Goal: Task Accomplishment & Management: Manage account settings

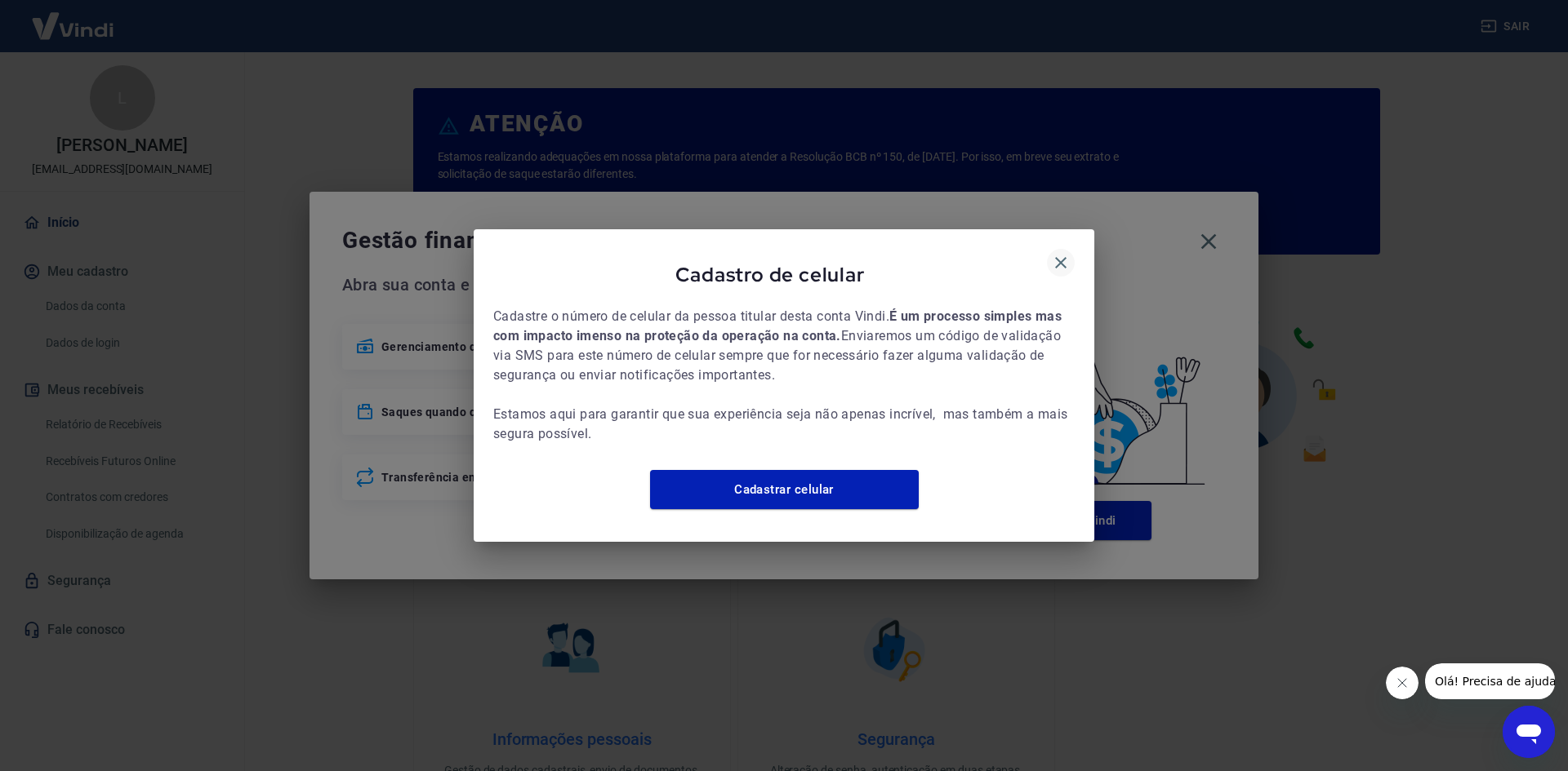
click at [1053, 259] on icon "button" at bounding box center [1060, 262] width 19 height 19
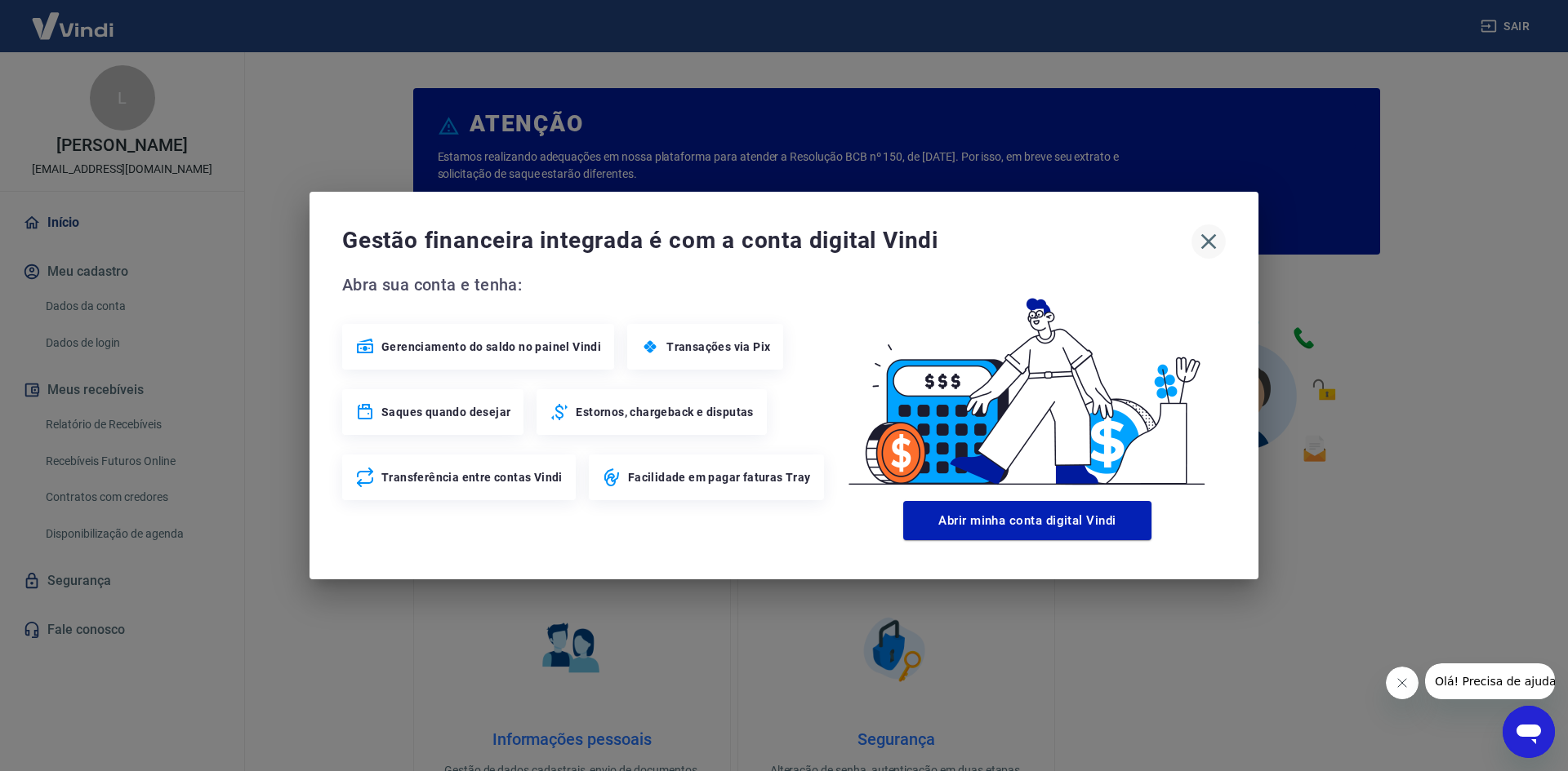
click at [1215, 244] on icon "button" at bounding box center [1208, 242] width 27 height 27
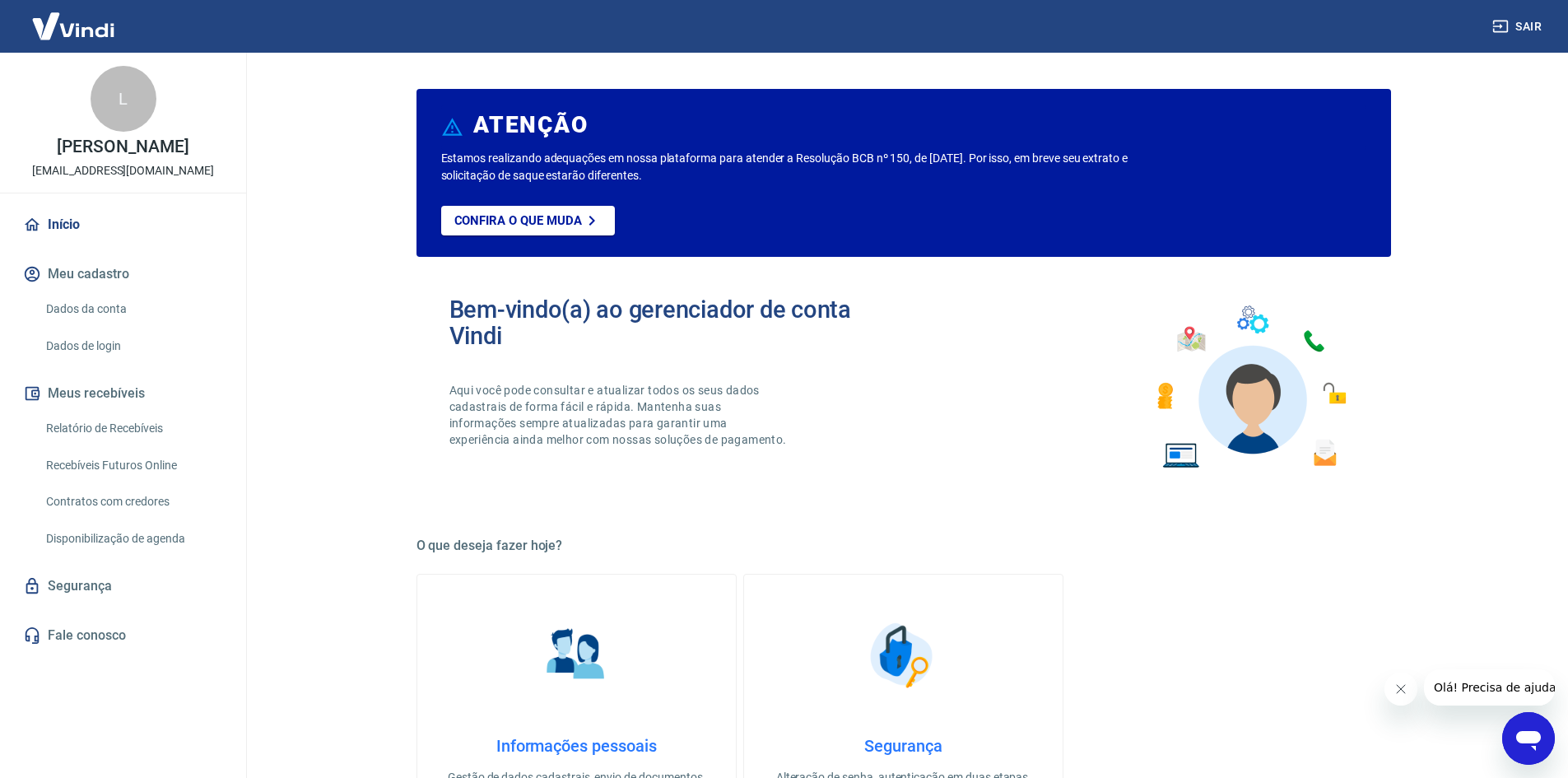
click at [178, 467] on link "Recebíveis Futuros Online" at bounding box center [133, 466] width 187 height 34
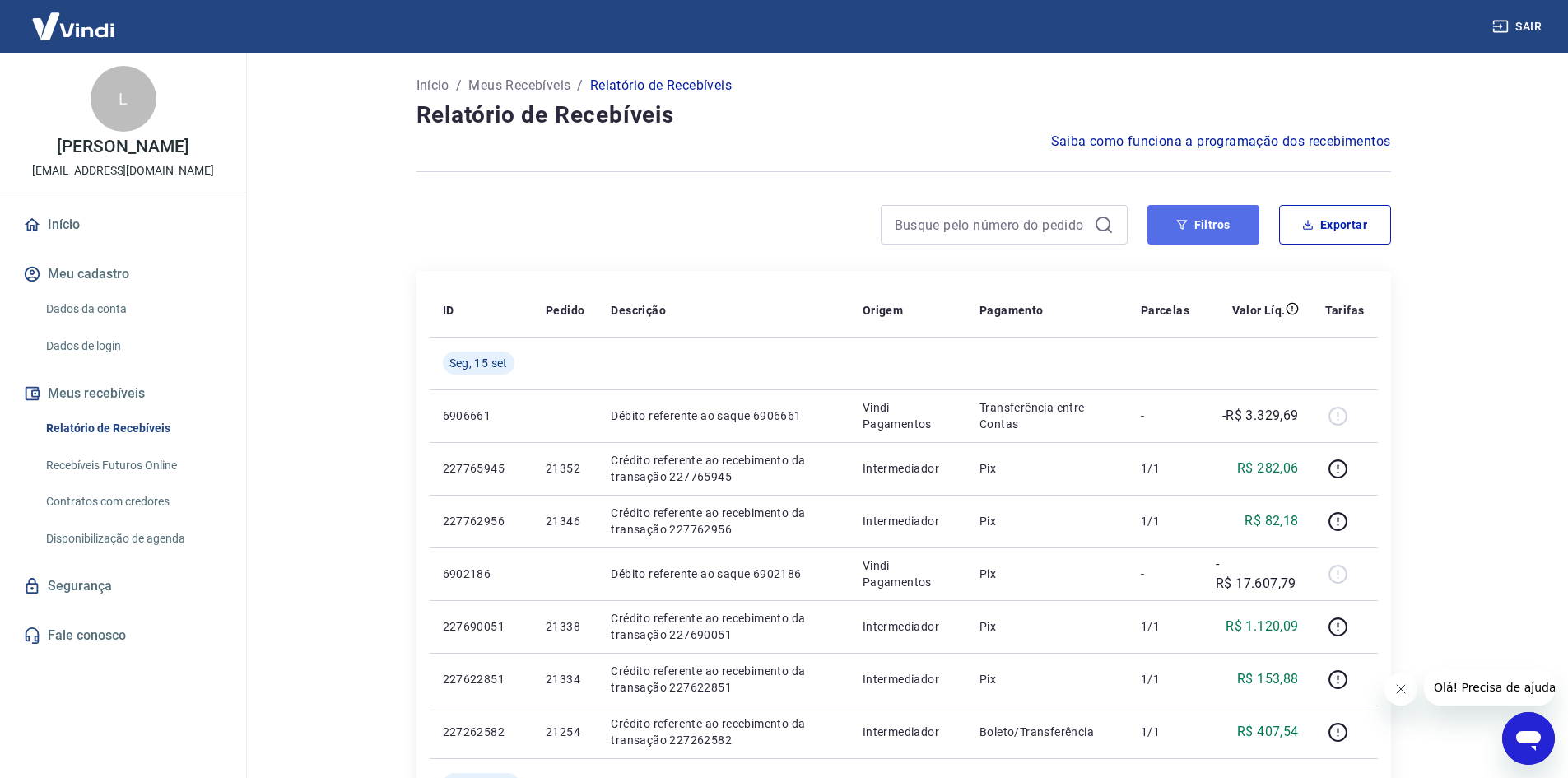
click at [1188, 218] on button "Filtros" at bounding box center [1203, 225] width 112 height 40
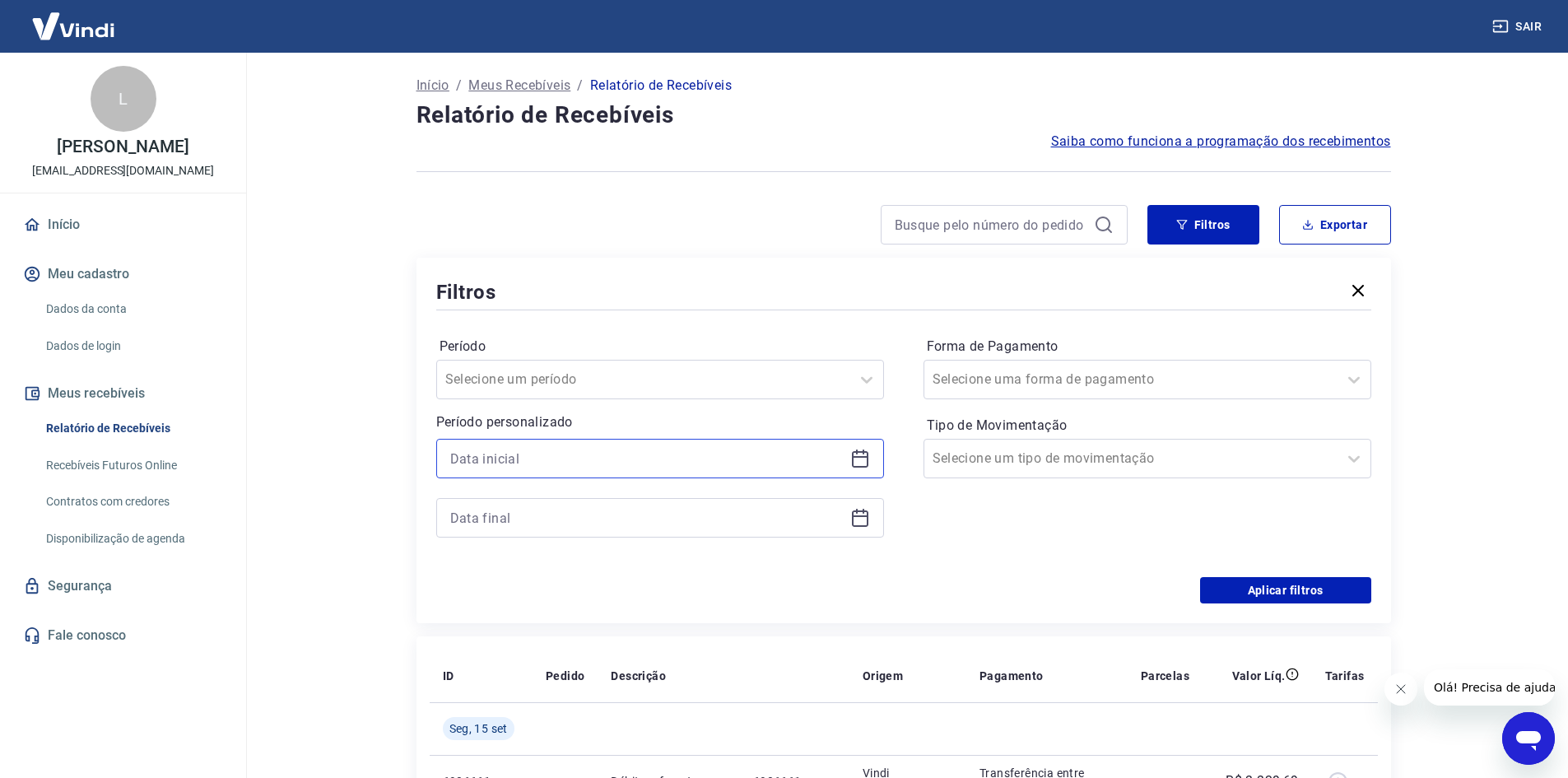
click at [609, 465] on input at bounding box center [647, 458] width 393 height 25
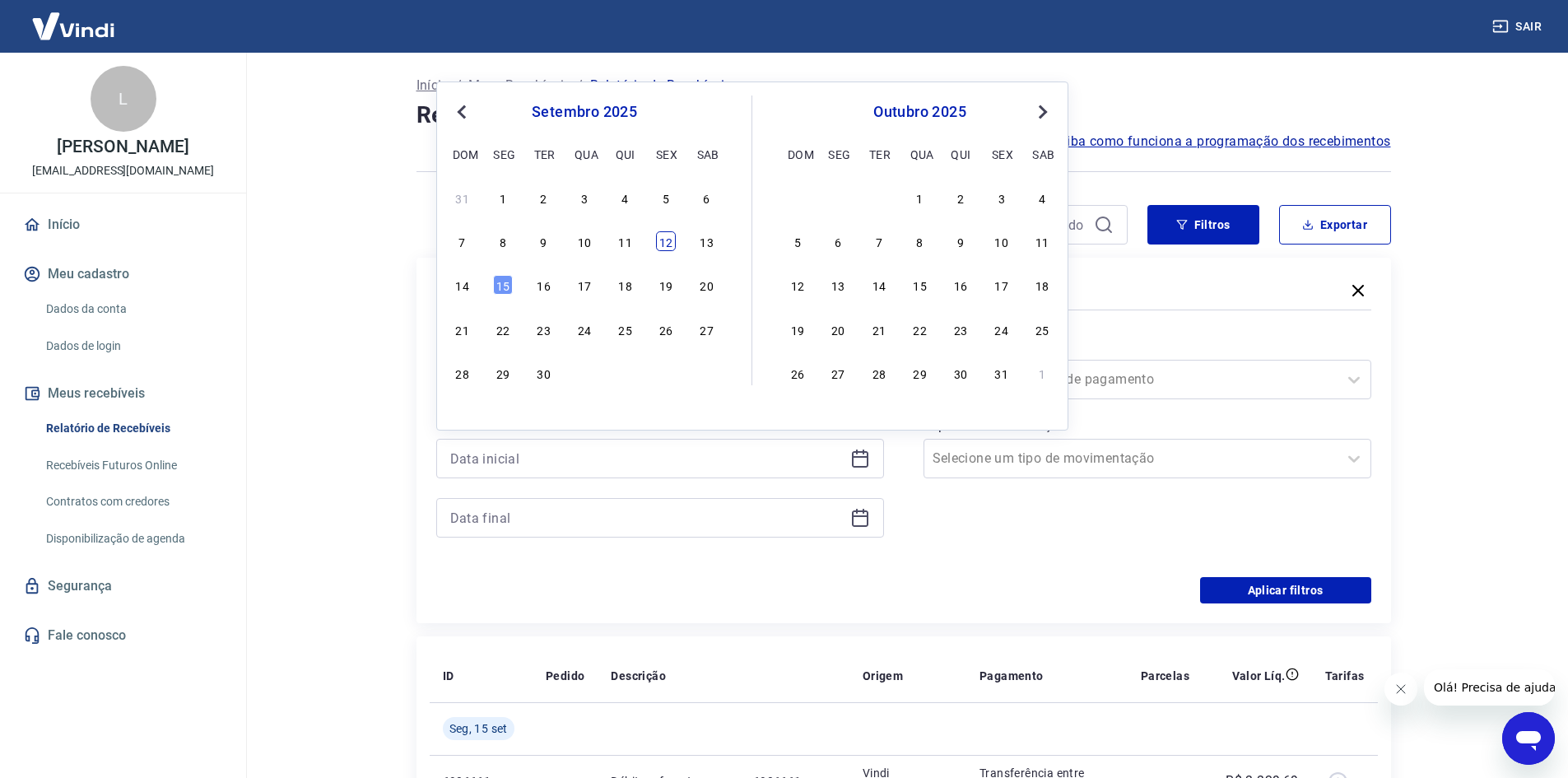
click at [669, 247] on div "12" at bounding box center [666, 241] width 19 height 19
type input "[DATE]"
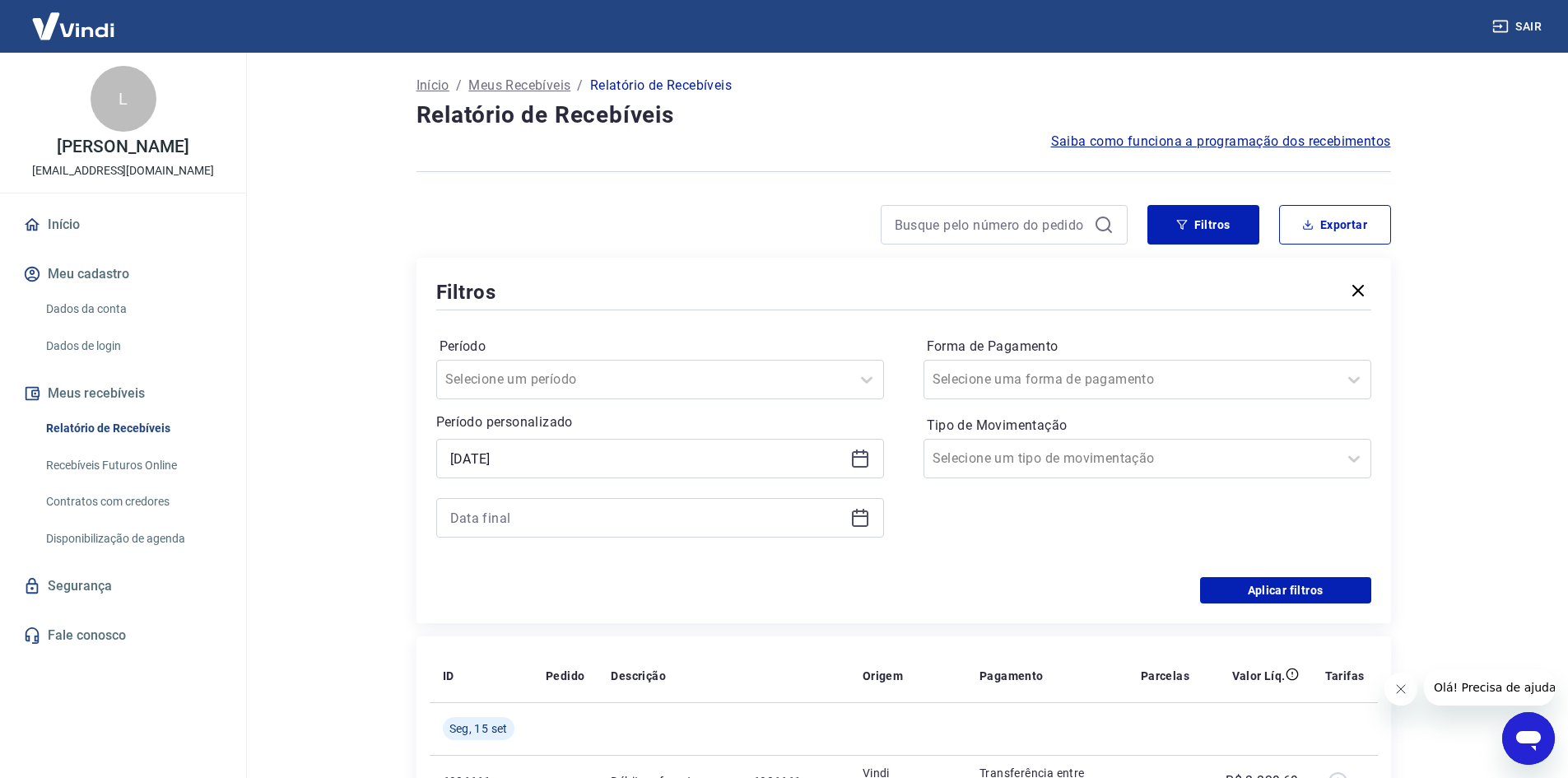
click at [852, 515] on icon at bounding box center [861, 519] width 17 height 17
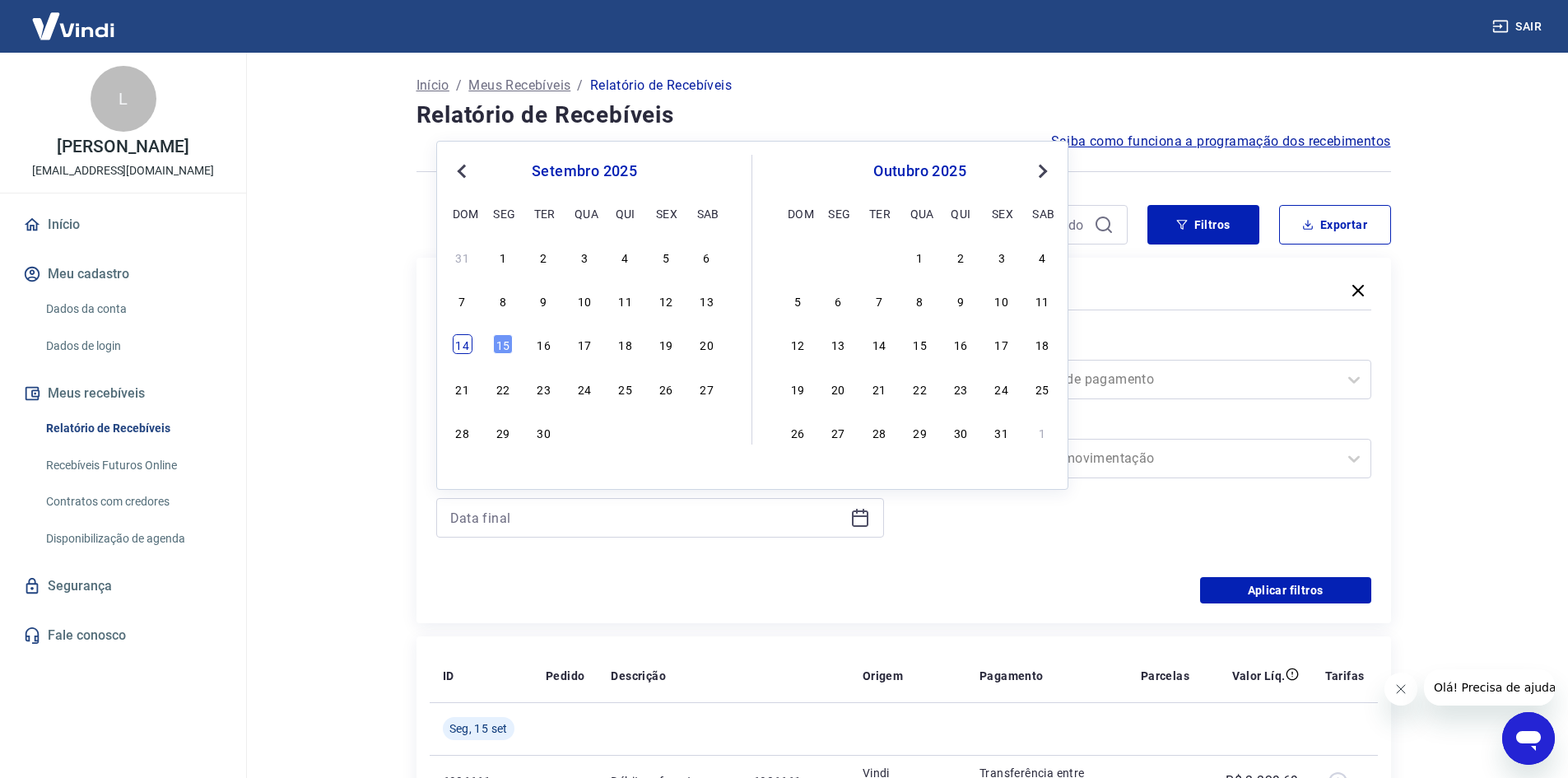
click at [472, 344] on div "14" at bounding box center [462, 344] width 19 height 19
type input "14/09/2025"
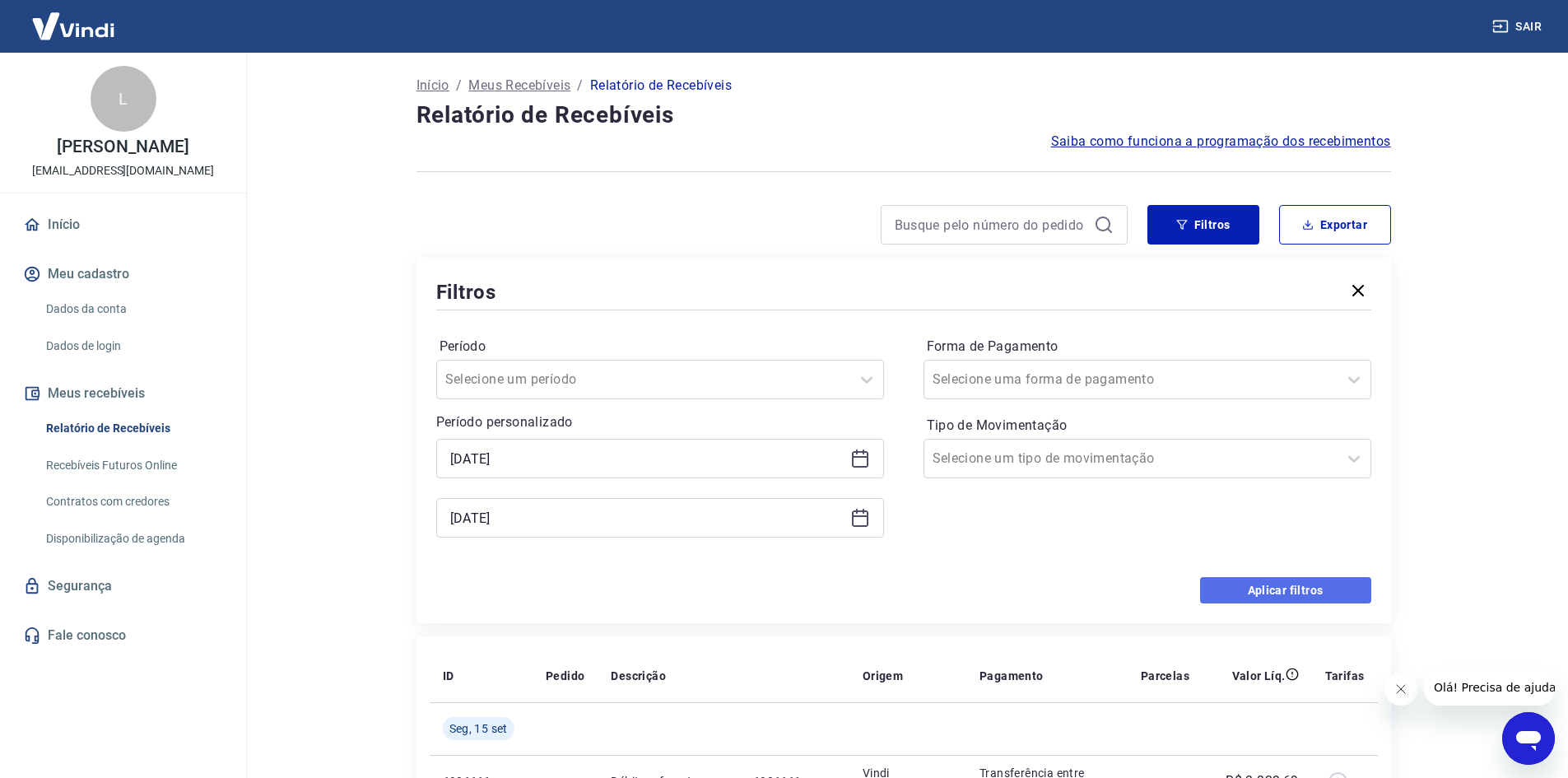
click at [1233, 586] on button "Aplicar filtros" at bounding box center [1285, 590] width 171 height 27
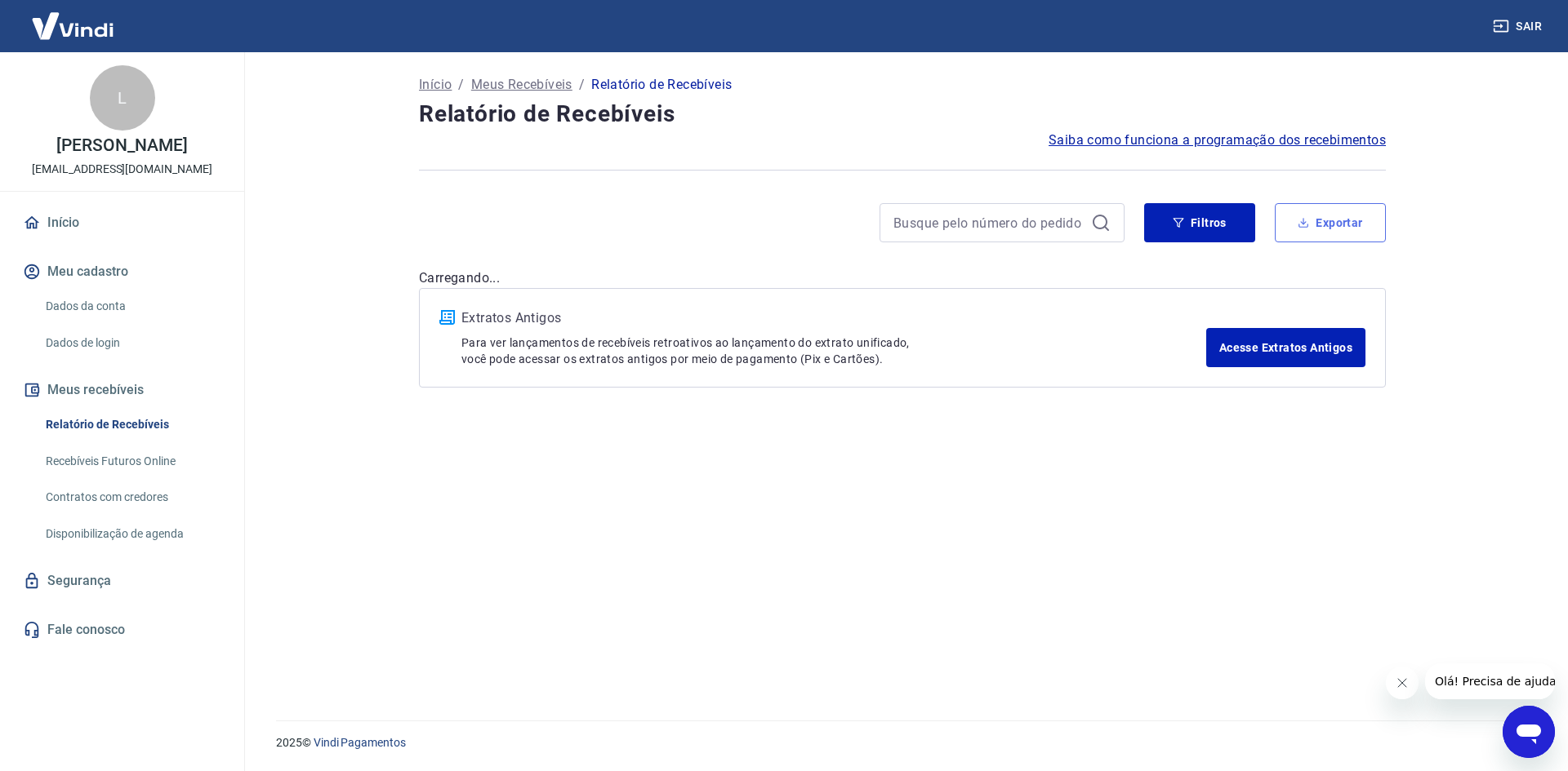
click at [1324, 221] on button "Exportar" at bounding box center [1330, 223] width 111 height 39
type input "12/09/2025"
type input "14/09/2025"
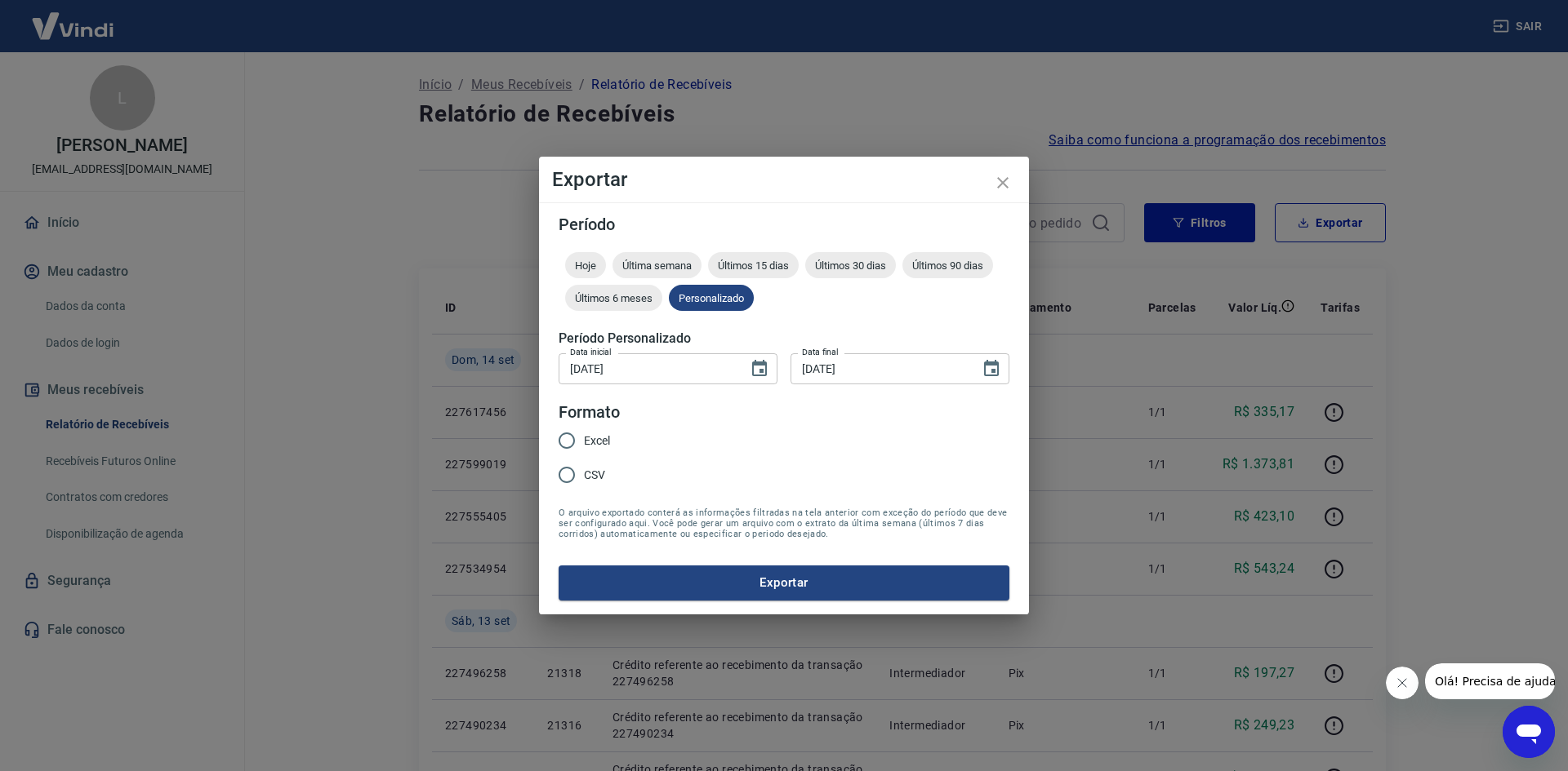
drag, startPoint x: 645, startPoint y: 486, endPoint x: 633, endPoint y: 489, distance: 12.4
click at [641, 485] on form "Período Hoje Última semana Últimos 15 dias Últimos 30 dias Últimos 90 dias Últi…" at bounding box center [784, 407] width 451 height 384
drag, startPoint x: 592, startPoint y: 483, endPoint x: 633, endPoint y: 505, distance: 46.5
click at [591, 482] on span "CSV" at bounding box center [593, 475] width 21 height 17
click at [583, 482] on input "CSV" at bounding box center [566, 474] width 34 height 34
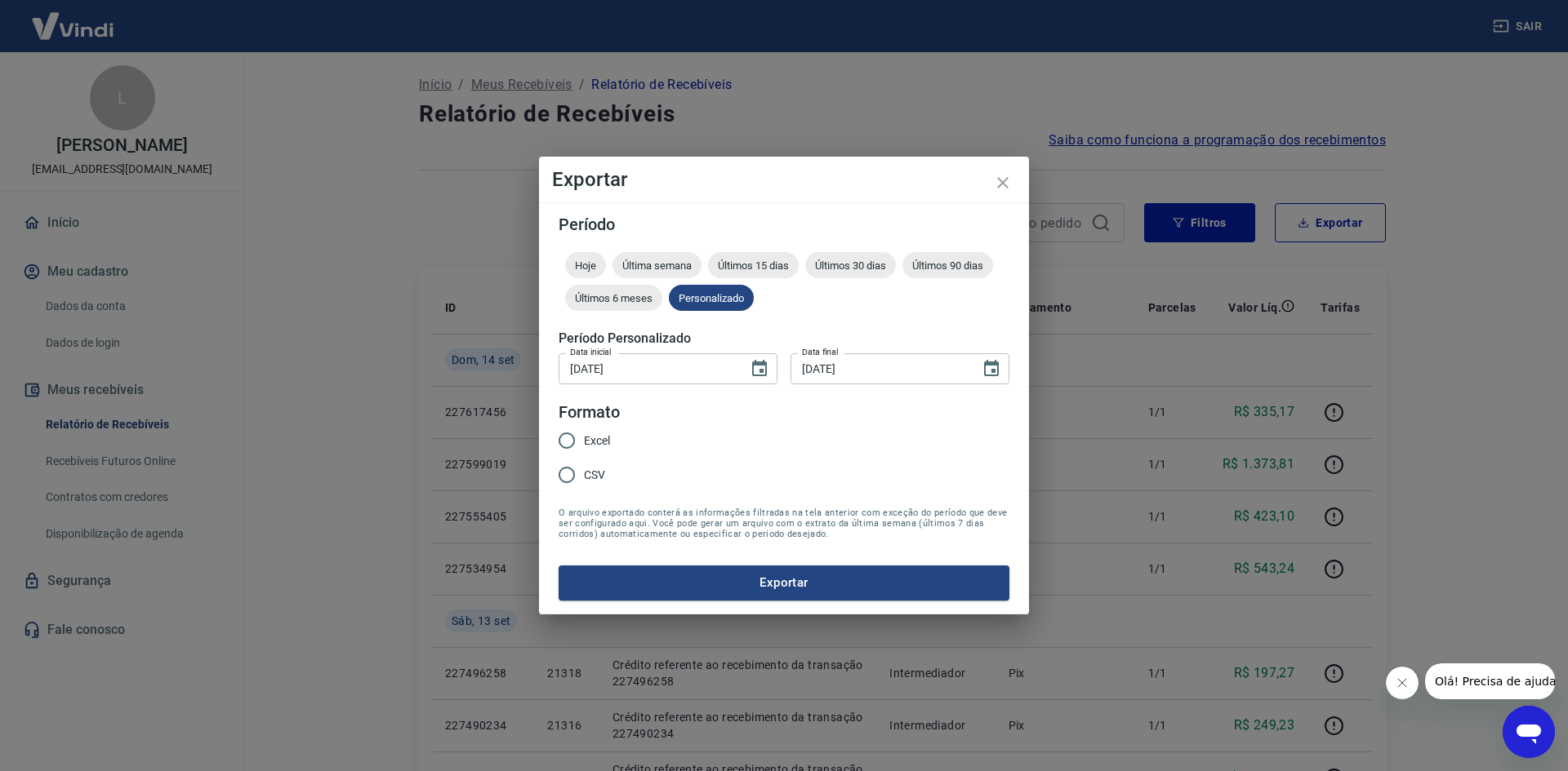
radio input "true"
click at [687, 571] on button "Exportar" at bounding box center [784, 582] width 451 height 34
